Goal: Transaction & Acquisition: Purchase product/service

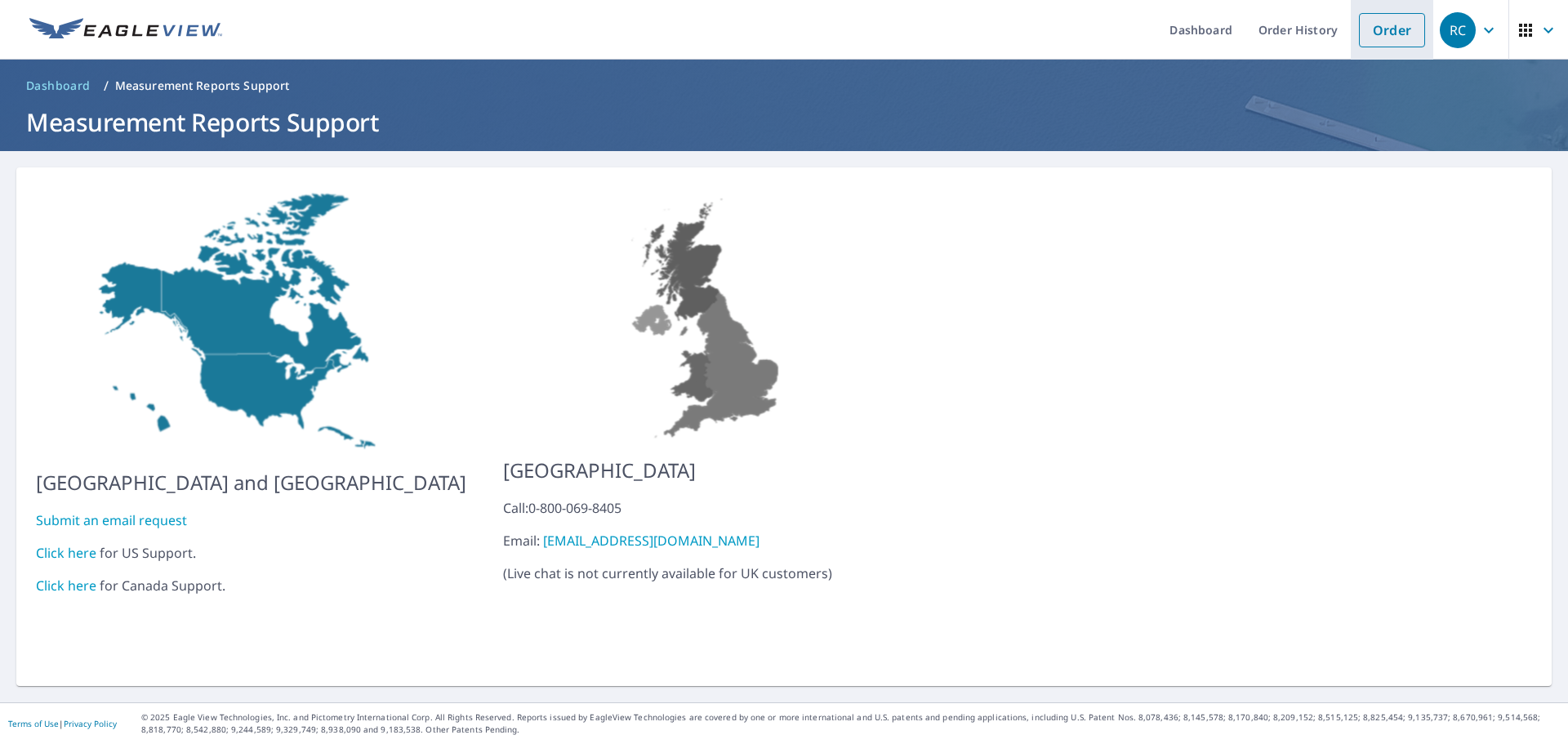
click at [1379, 30] on link "Order" at bounding box center [1392, 30] width 66 height 35
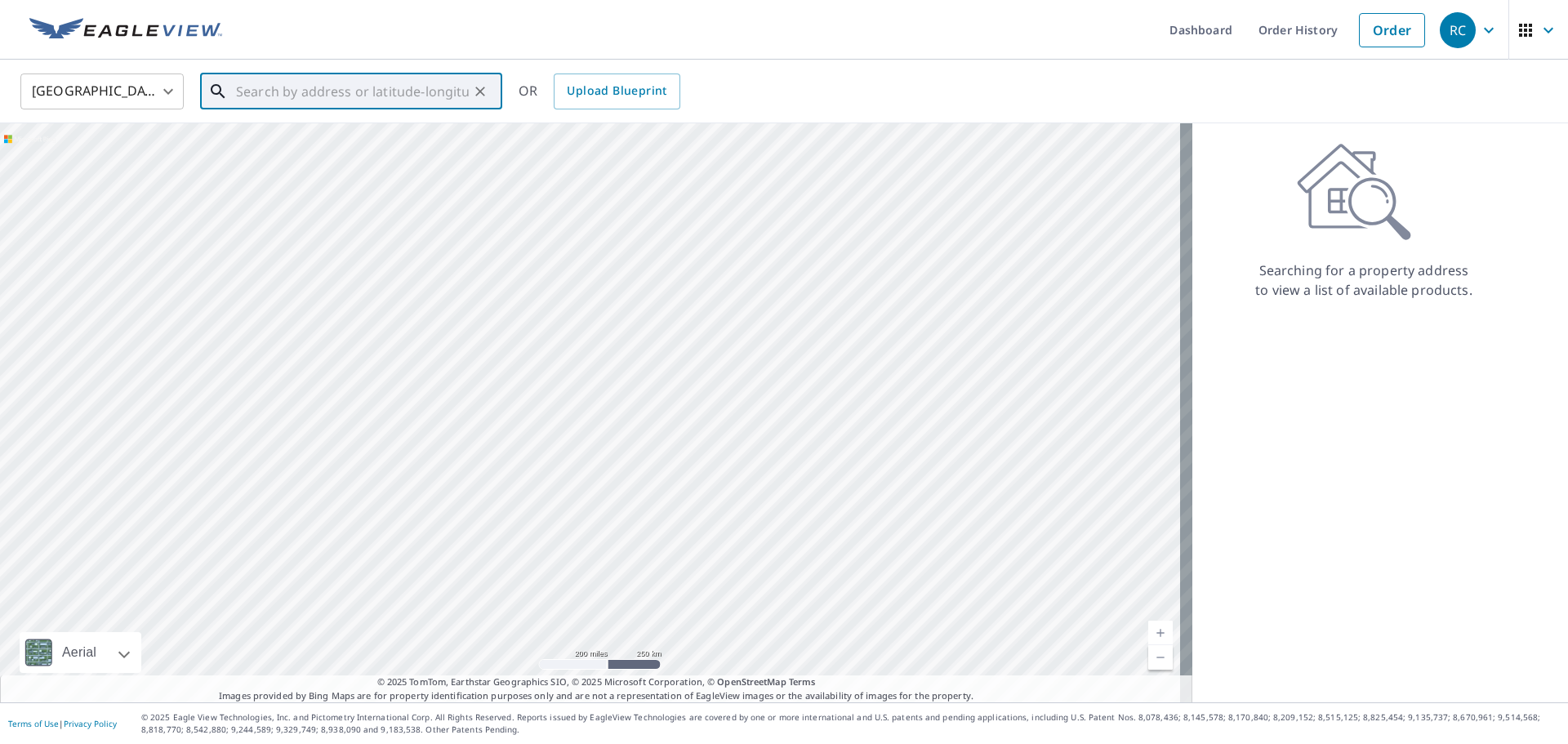
paste input "[STREET_ADDRESS]"
click at [319, 313] on div at bounding box center [596, 413] width 1192 height 579
click at [336, 156] on p "[GEOGRAPHIC_DATA]" at bounding box center [360, 156] width 256 height 16
type input "[STREET_ADDRESS]"
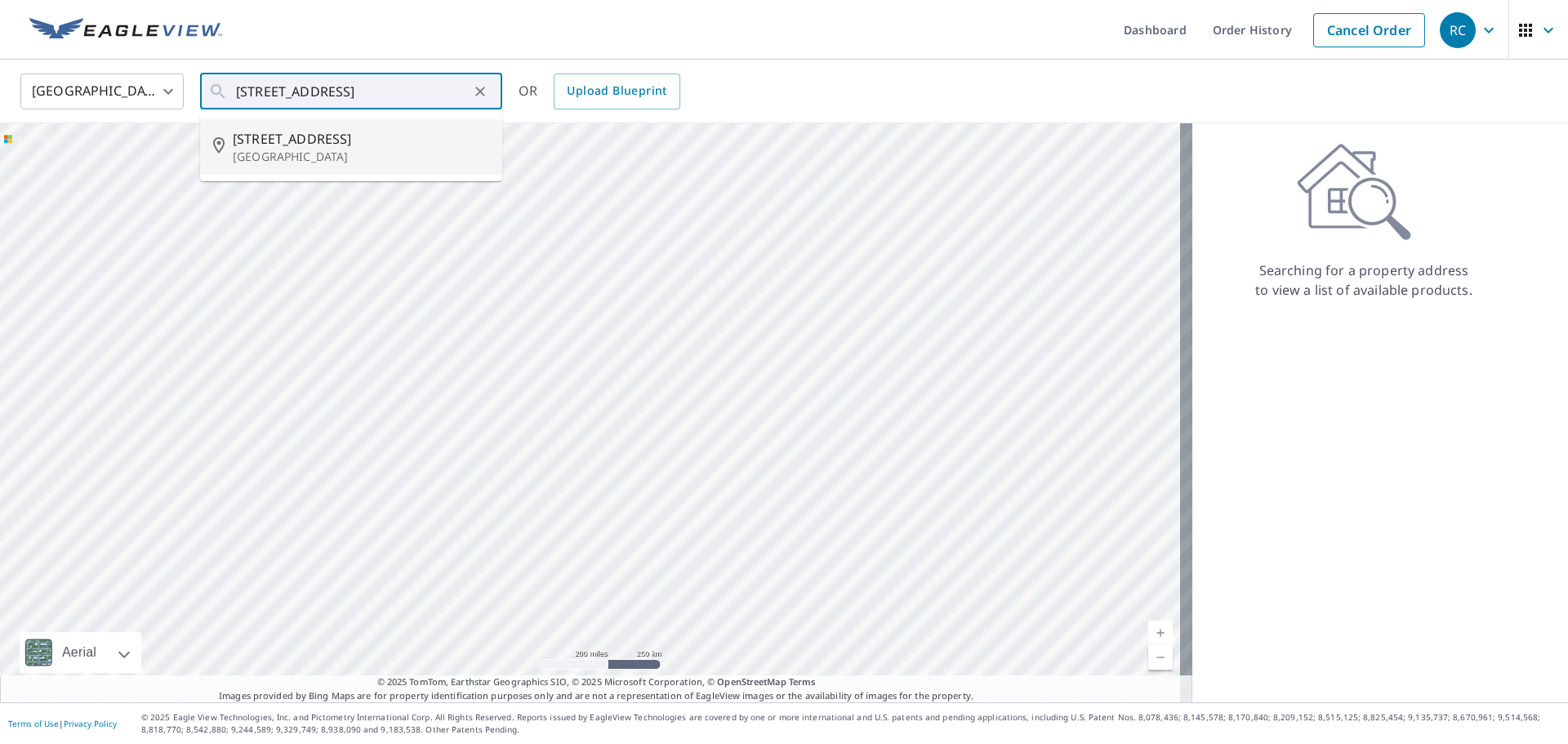
scroll to position [0, 0]
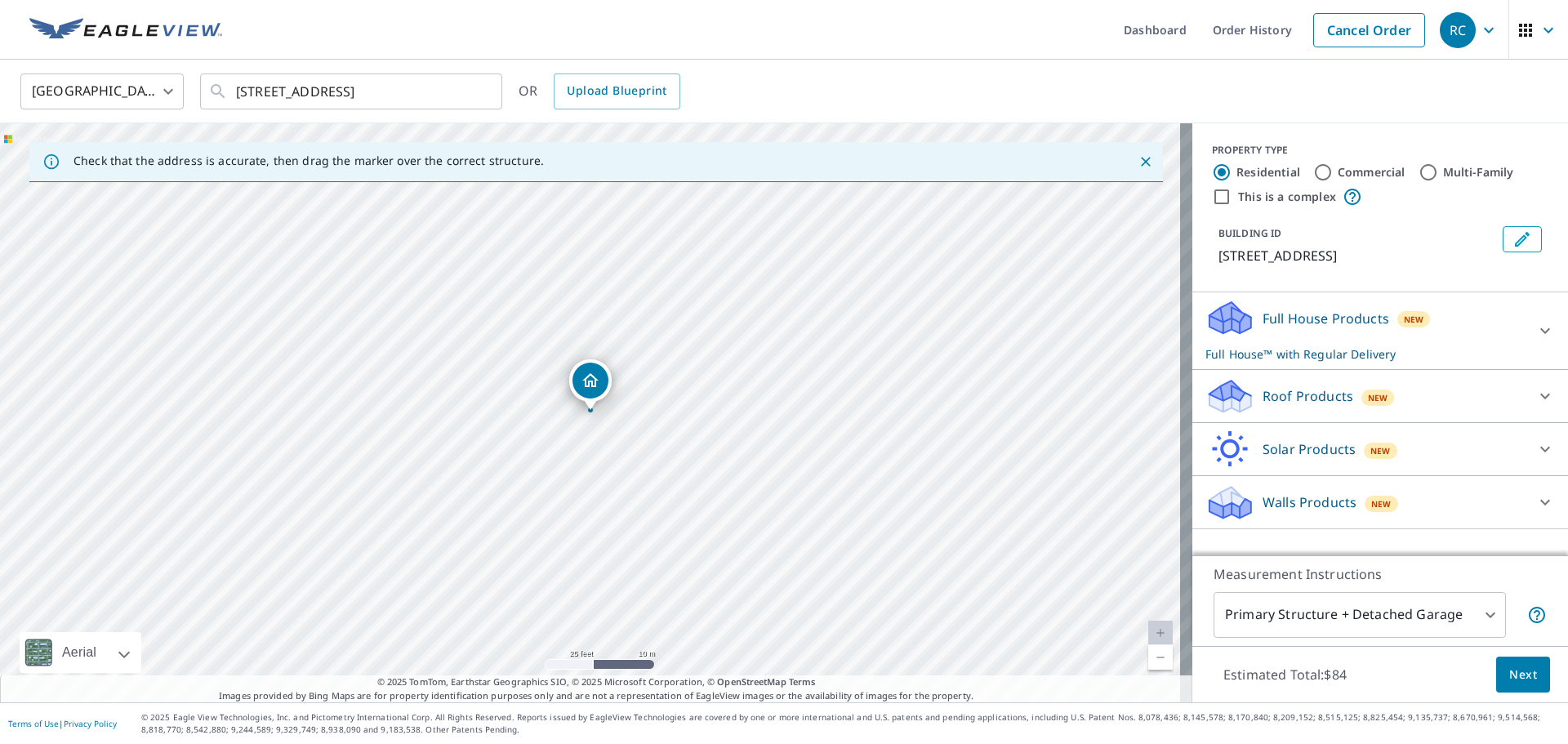
click at [1225, 393] on icon at bounding box center [1230, 391] width 41 height 20
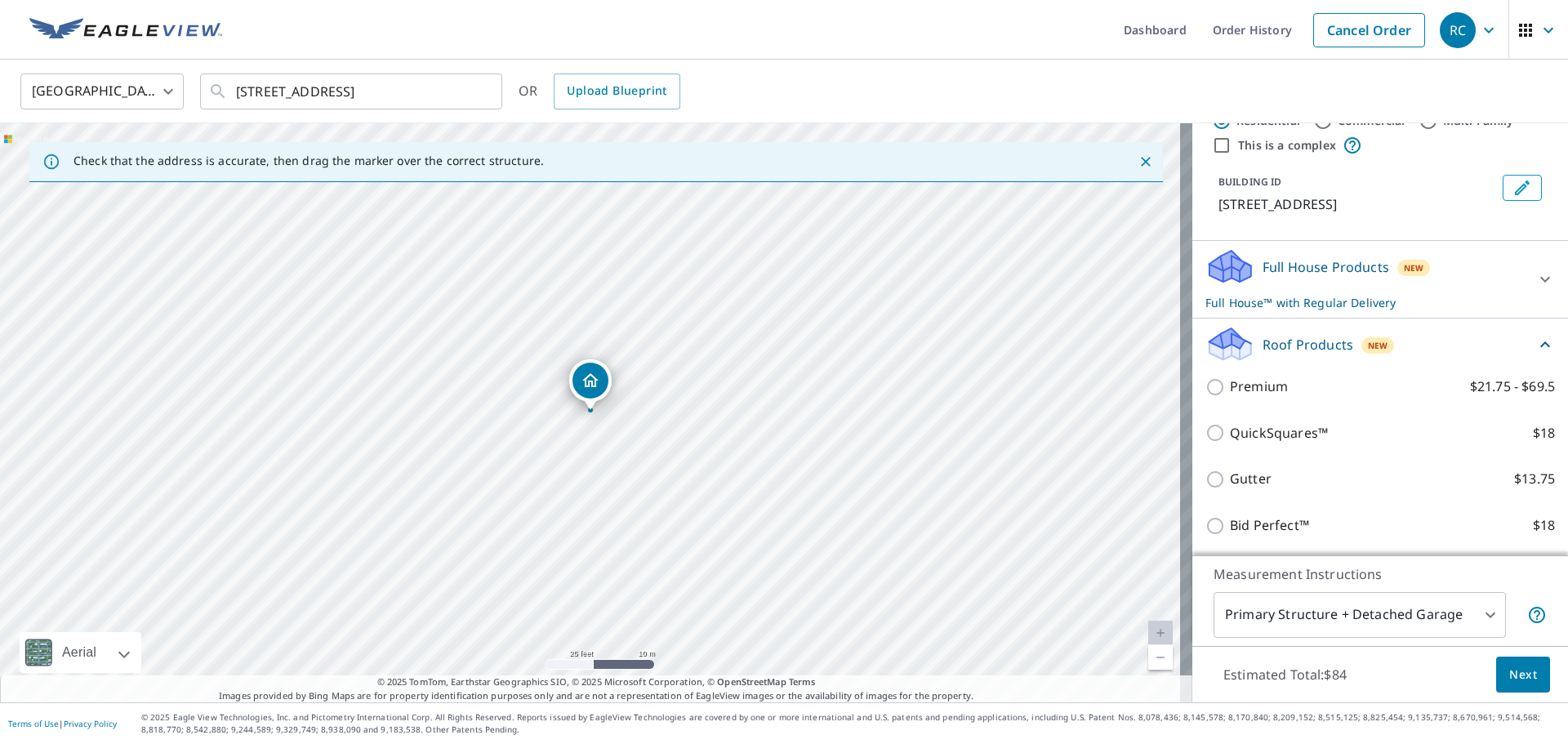
scroll to position [158, 0]
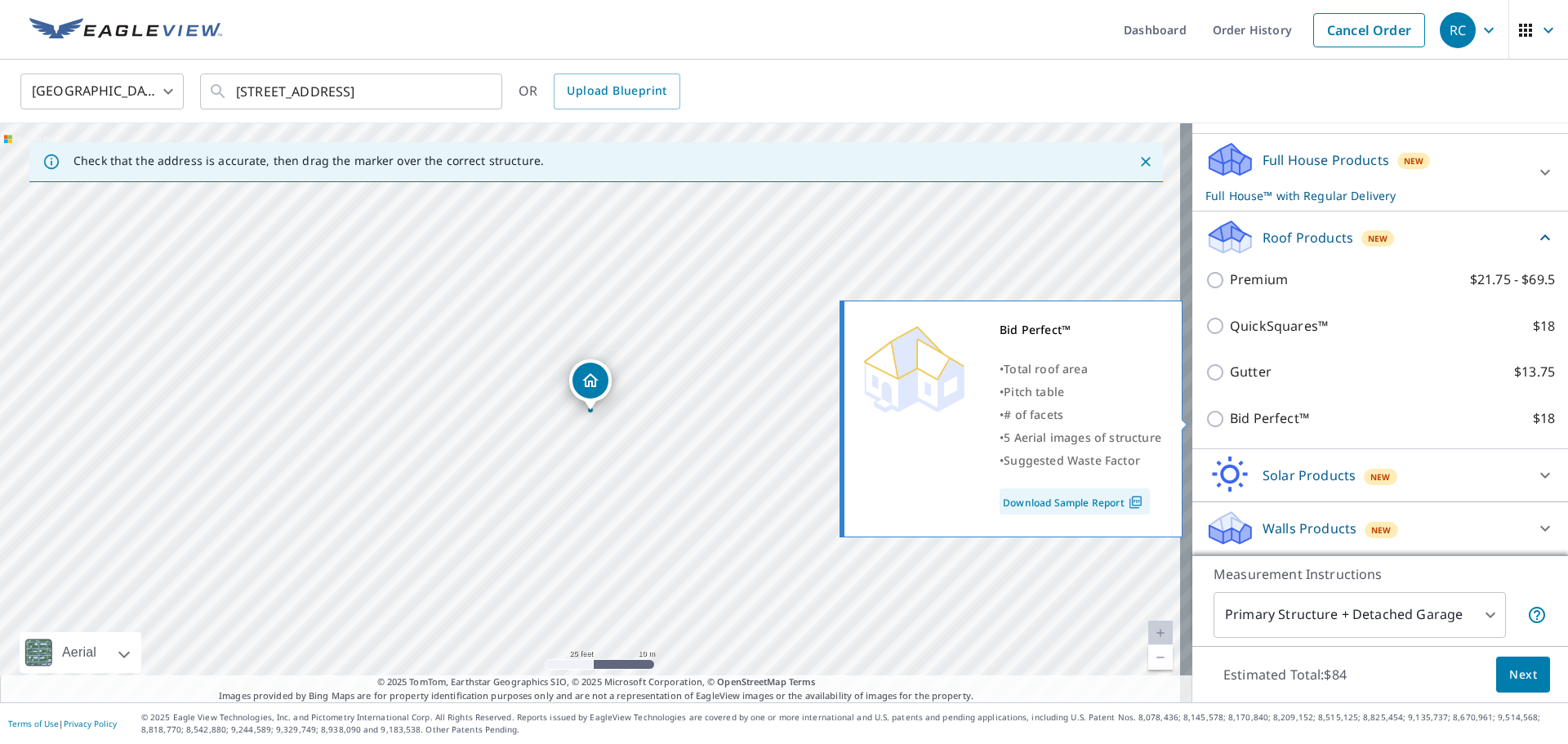
click at [1242, 425] on p "Bid Perfect™" at bounding box center [1269, 418] width 79 height 20
click at [1230, 425] on input "Bid Perfect™ $18" at bounding box center [1217, 418] width 25 height 19
checkbox input "true"
checkbox input "false"
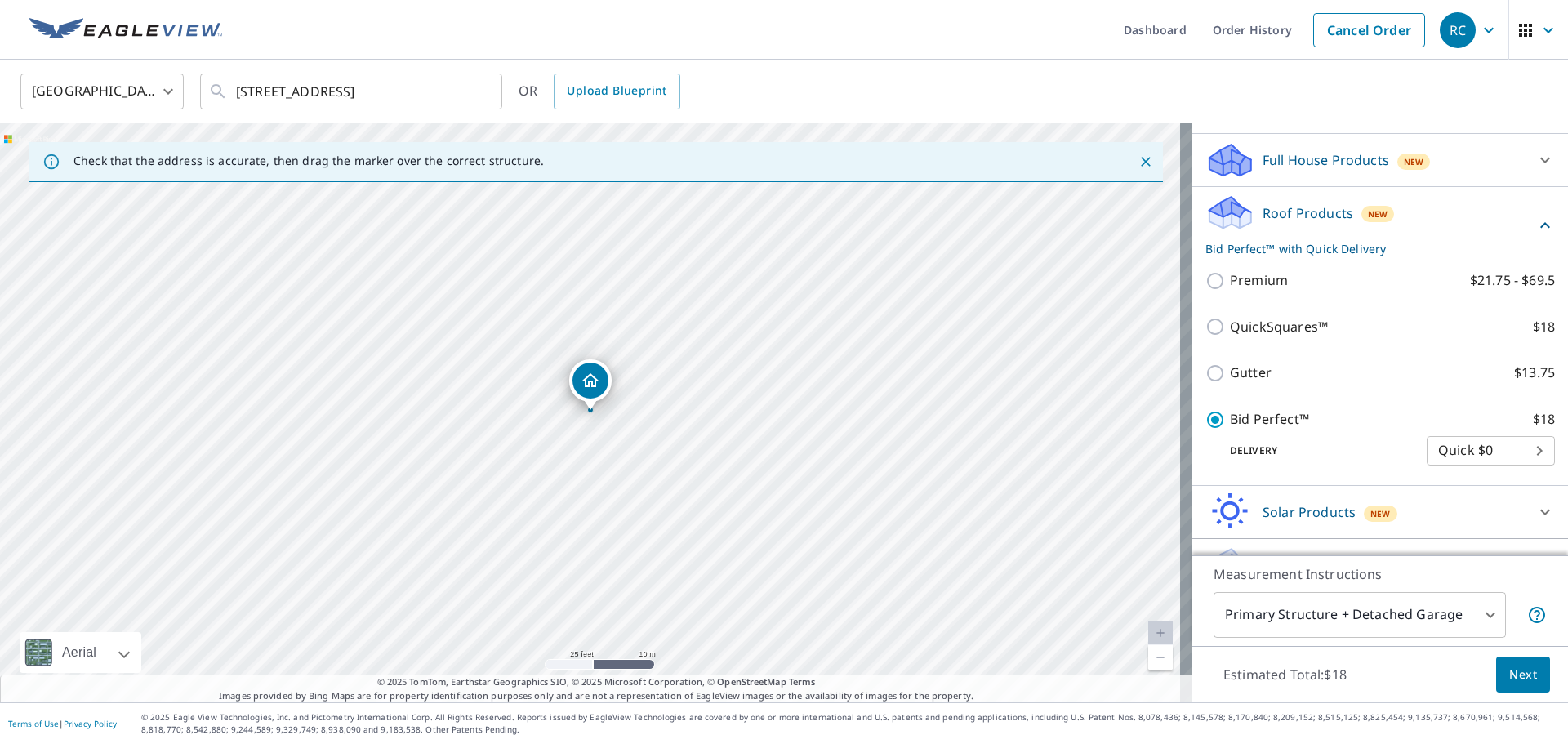
click at [1510, 674] on span "Next" at bounding box center [1523, 675] width 28 height 20
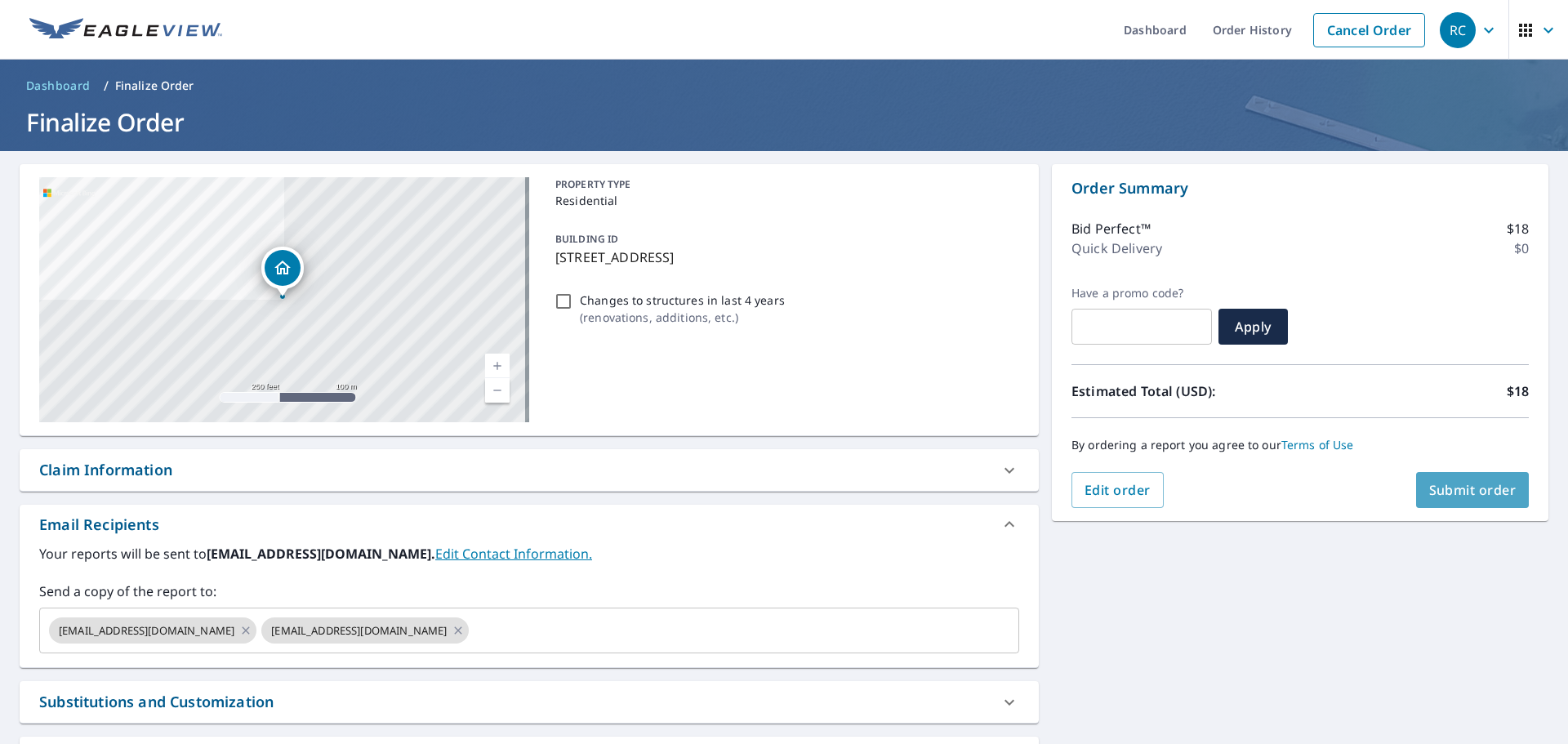
click at [1462, 502] on button "Submit order" at bounding box center [1473, 490] width 113 height 36
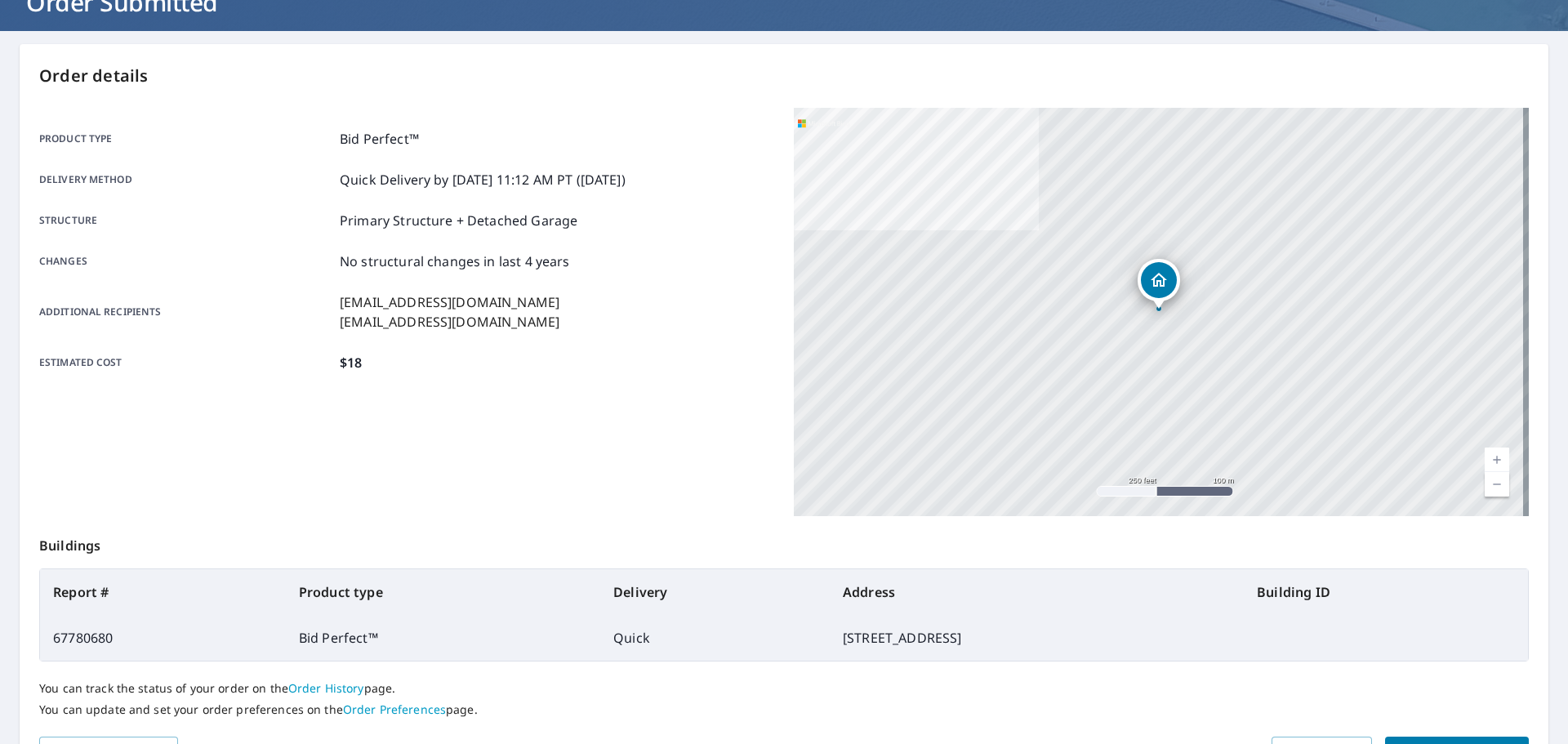
scroll to position [217, 0]
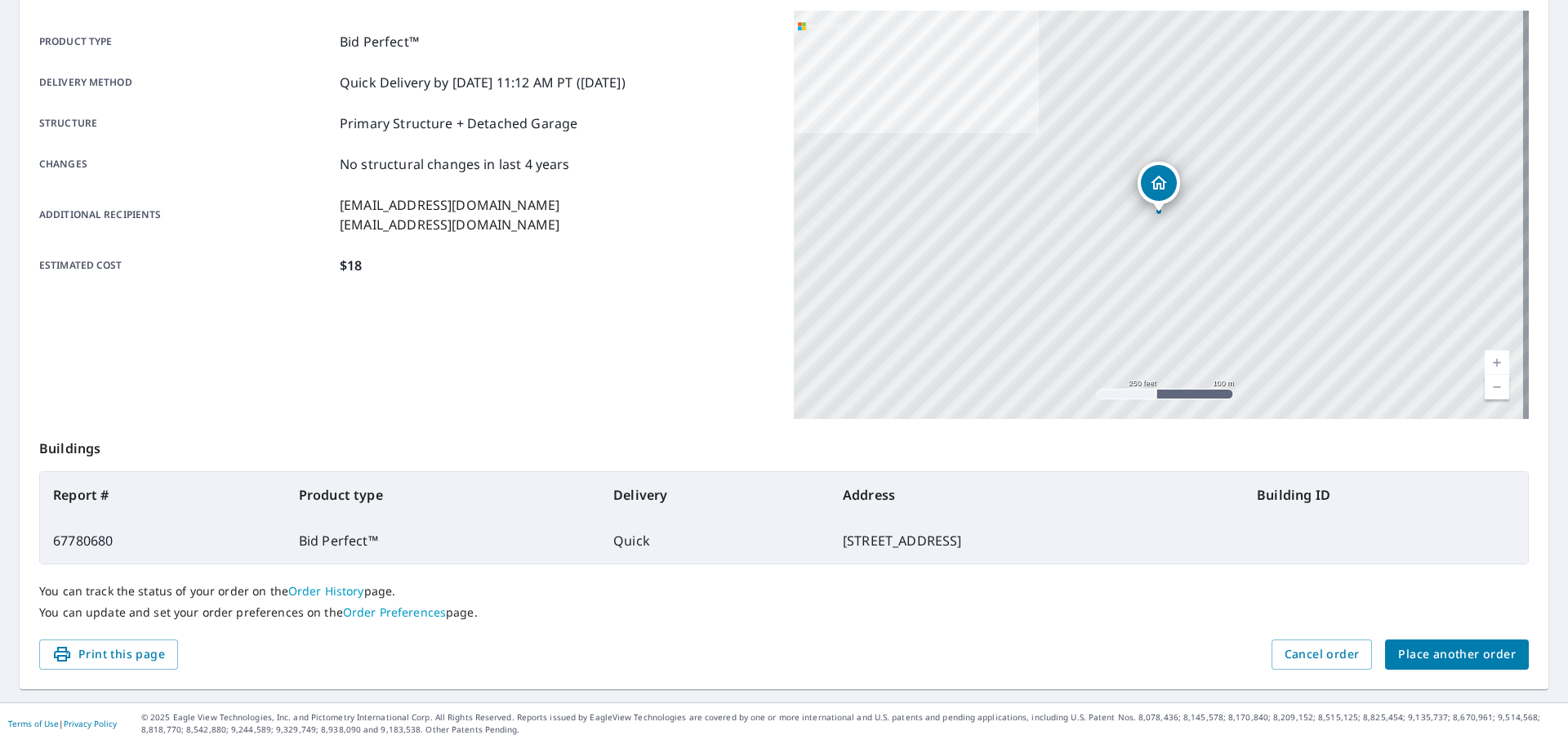
click at [83, 543] on td "67780680" at bounding box center [162, 540] width 246 height 46
click at [84, 544] on td "67780680" at bounding box center [162, 540] width 246 height 46
click at [85, 543] on td "67780680" at bounding box center [162, 540] width 246 height 46
copy td "67780680"
